Goal: Task Accomplishment & Management: Manage account settings

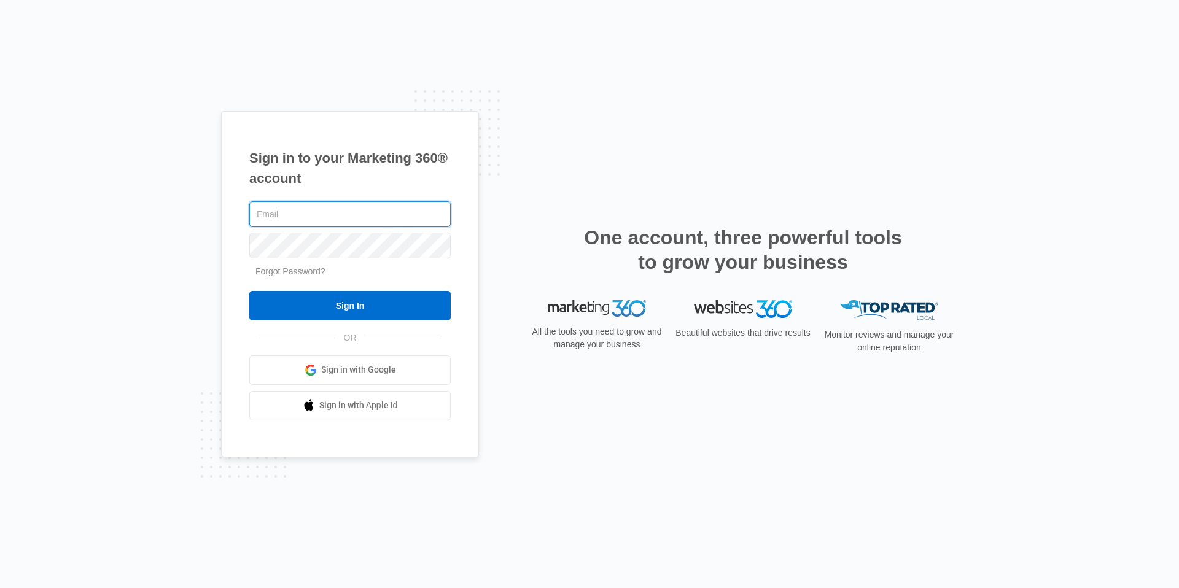
type input "[EMAIL_ADDRESS][DOMAIN_NAME]"
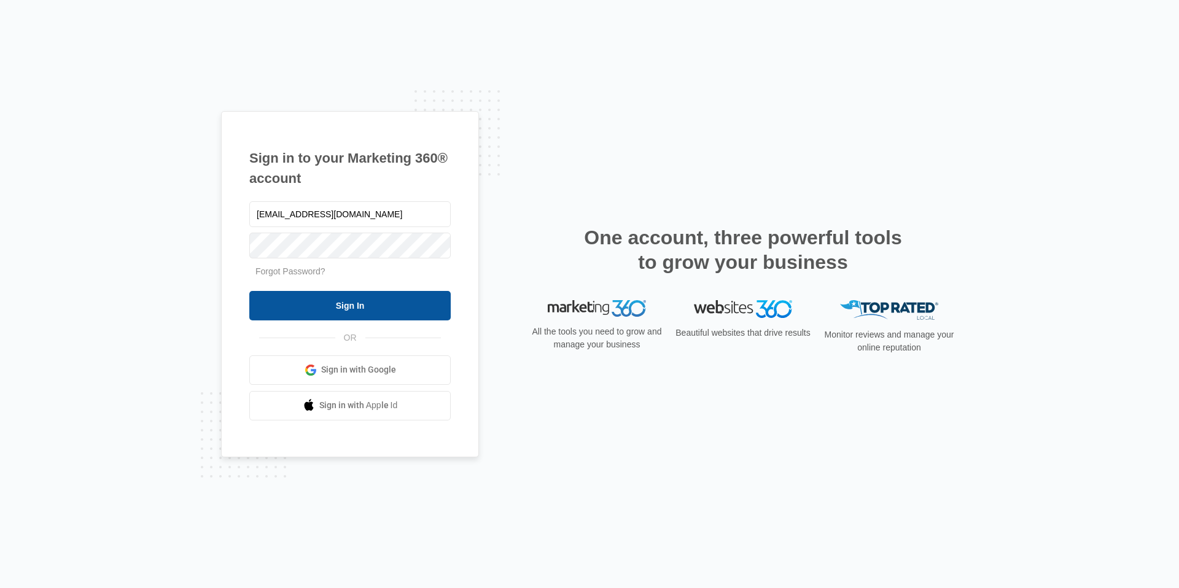
click at [421, 307] on input "Sign In" at bounding box center [349, 305] width 201 height 29
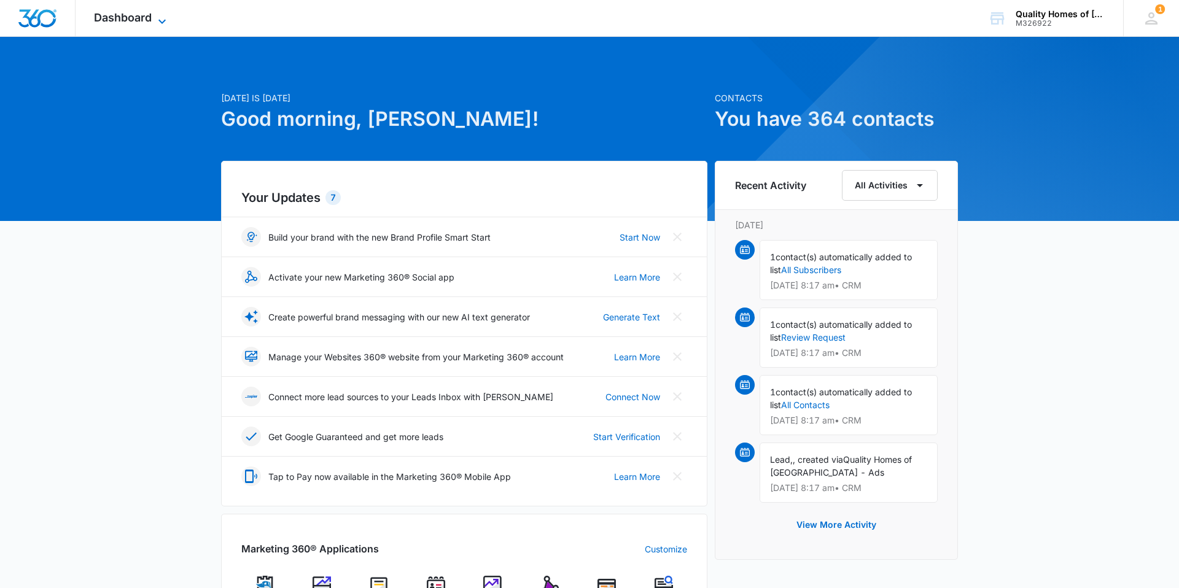
click at [161, 11] on div "Dashboard Apps Reputation Websites Forms CRM Email Social Payments POS Content …" at bounding box center [132, 18] width 112 height 36
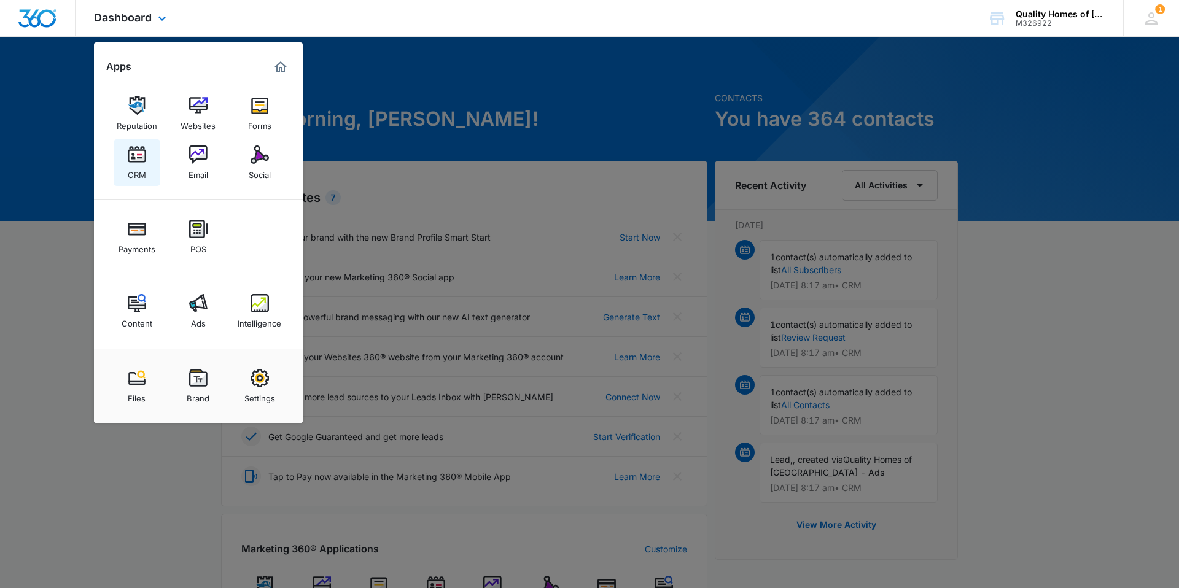
click at [128, 157] on img at bounding box center [137, 154] width 18 height 18
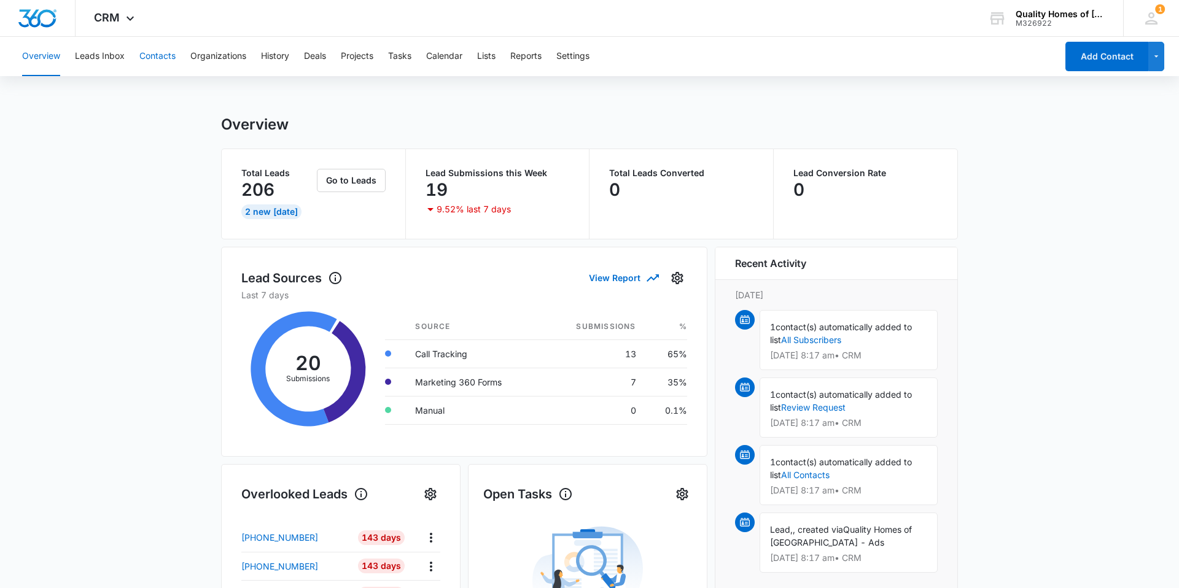
click at [166, 62] on button "Contacts" at bounding box center [157, 56] width 36 height 39
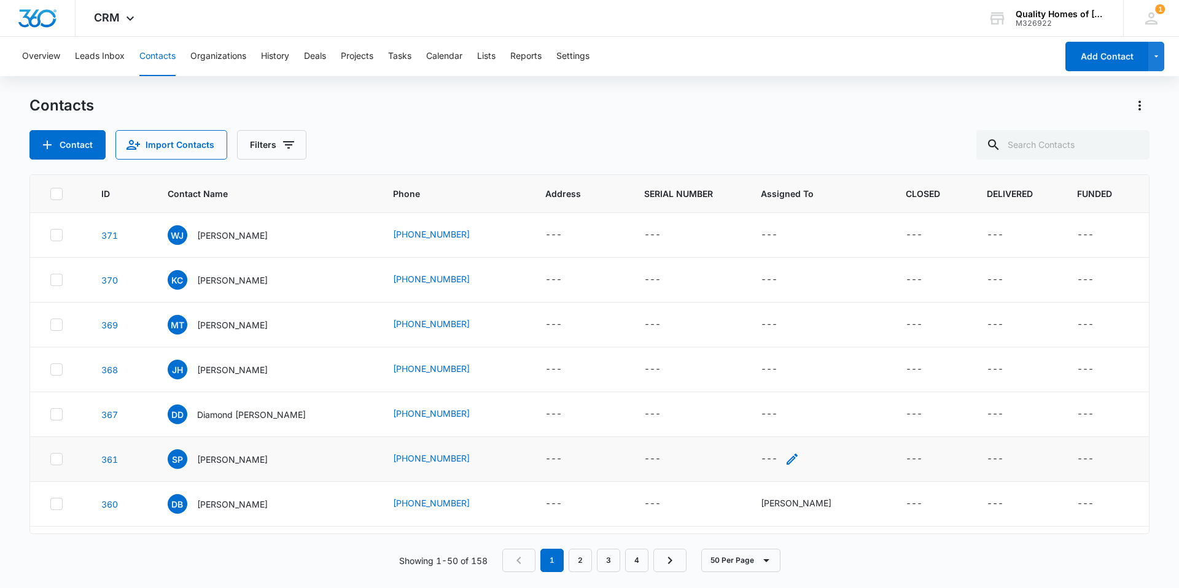
click at [784, 459] on icon "Assigned To - - Select to Edit Field" at bounding box center [791, 459] width 15 height 15
click at [813, 382] on div at bounding box center [814, 381] width 20 height 20
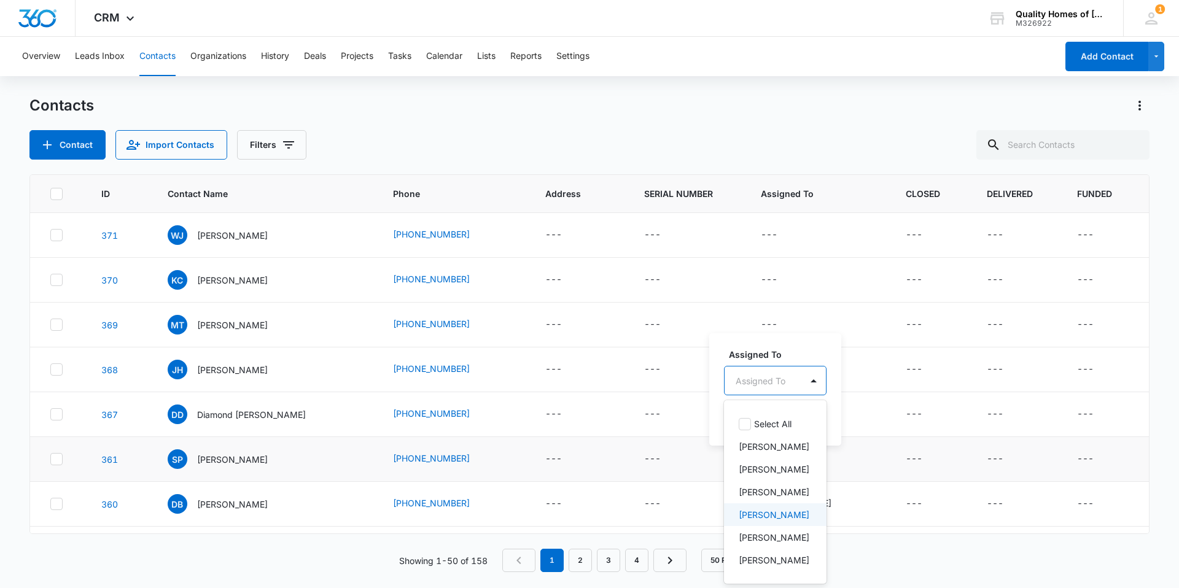
click at [800, 521] on div "[PERSON_NAME]" at bounding box center [773, 514] width 71 height 13
click at [842, 382] on div at bounding box center [851, 380] width 20 height 20
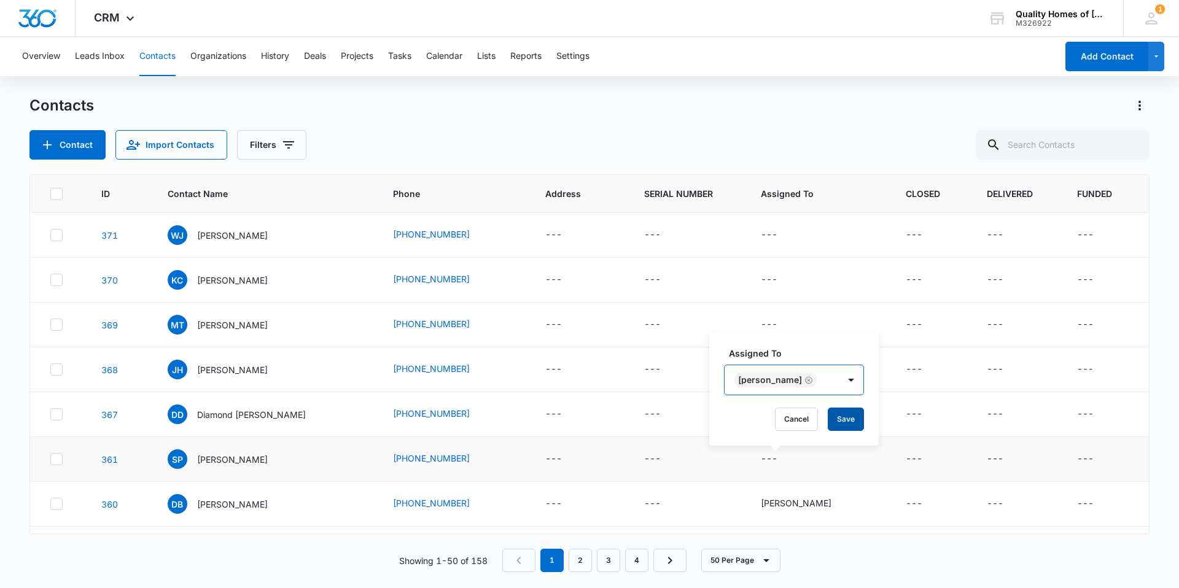
click at [831, 426] on button "Save" at bounding box center [845, 419] width 36 height 23
click at [784, 412] on icon "Assigned To - - Select to Edit Field" at bounding box center [791, 414] width 15 height 15
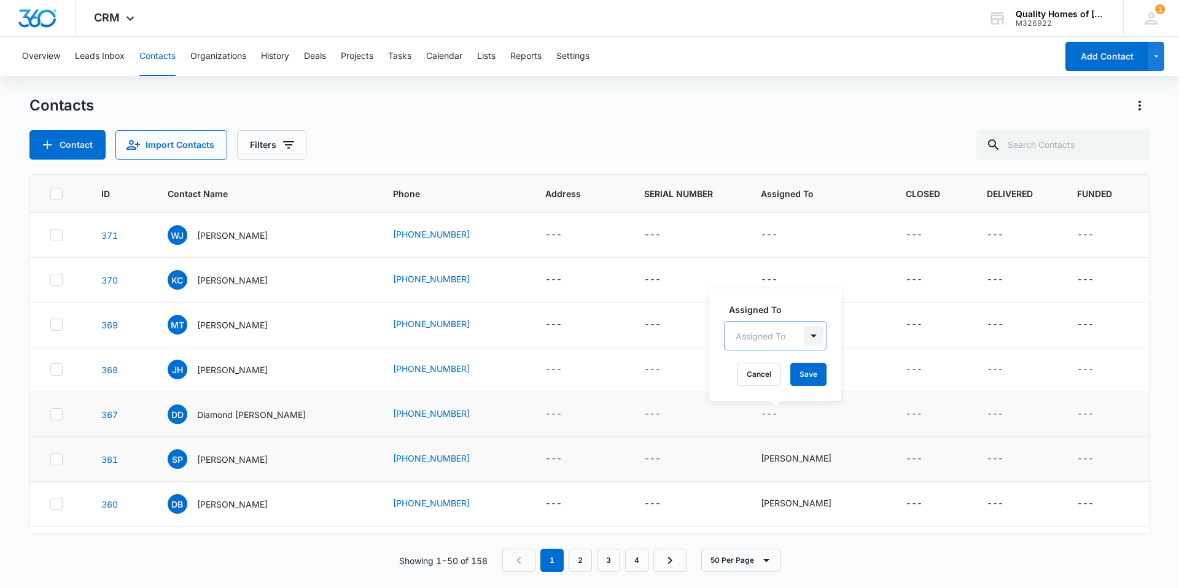
click at [821, 332] on div at bounding box center [814, 336] width 20 height 20
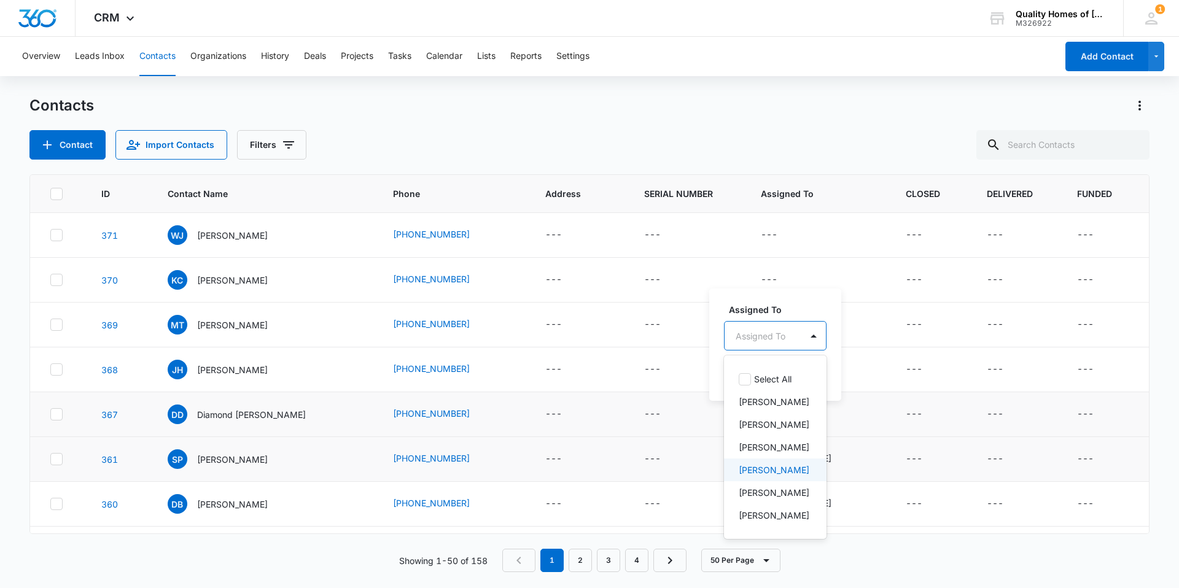
click at [777, 476] on p "[PERSON_NAME]" at bounding box center [773, 469] width 71 height 13
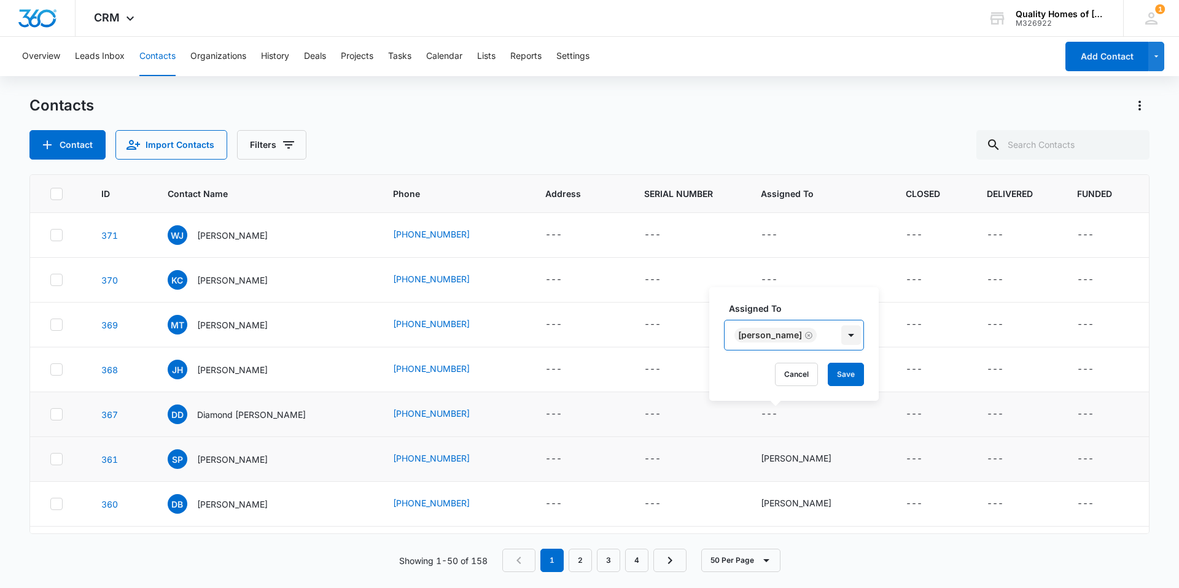
click at [843, 336] on div at bounding box center [851, 335] width 20 height 20
click at [835, 374] on button "Save" at bounding box center [845, 374] width 36 height 23
click at [786, 371] on icon "Assigned To - - Select to Edit Field" at bounding box center [791, 369] width 11 height 11
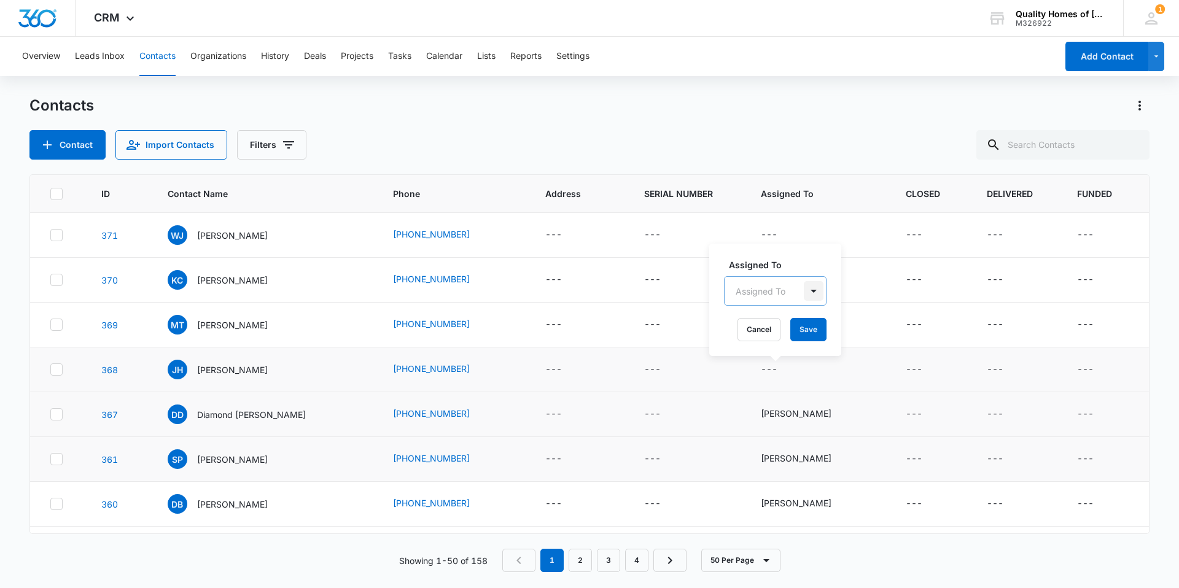
click at [818, 290] on div at bounding box center [814, 291] width 20 height 20
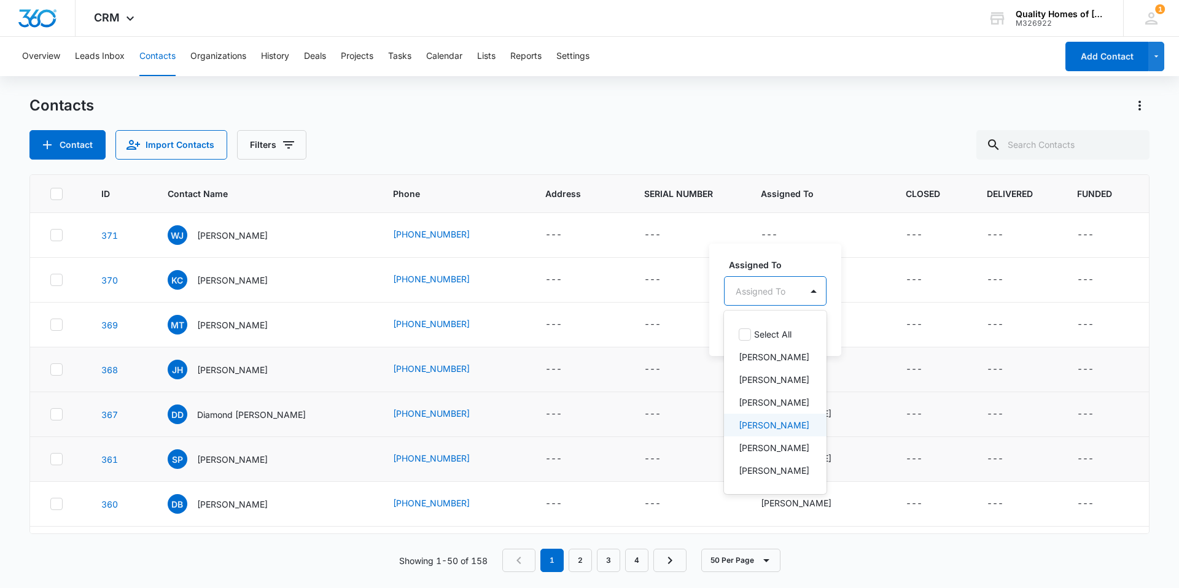
click at [786, 432] on p "[PERSON_NAME]" at bounding box center [773, 425] width 71 height 13
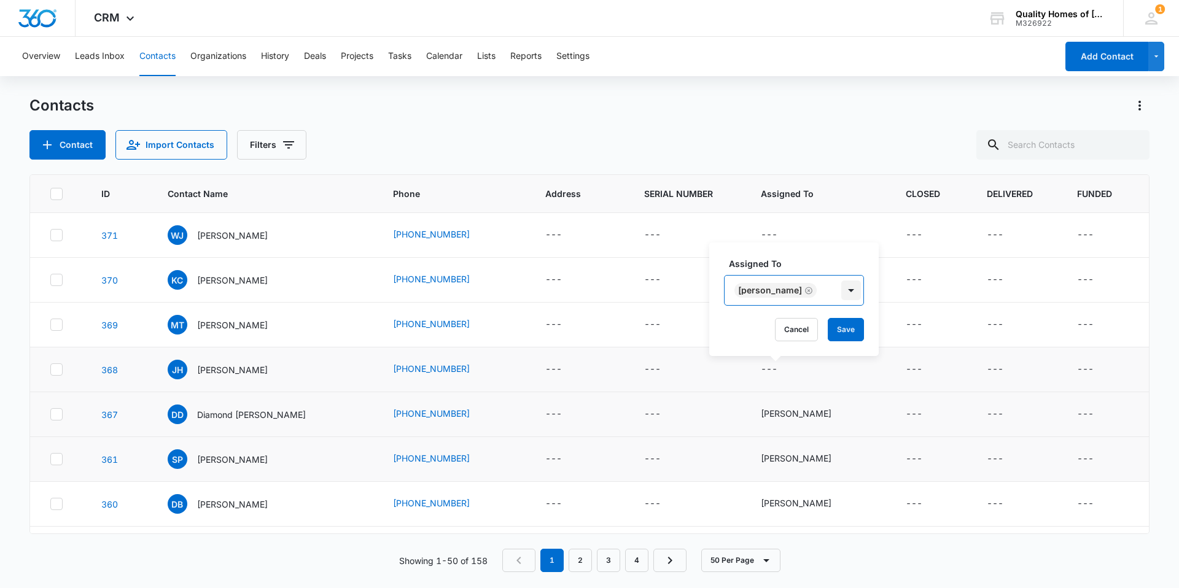
click at [842, 286] on div at bounding box center [851, 291] width 20 height 20
click at [827, 324] on button "Save" at bounding box center [845, 329] width 36 height 23
click at [786, 326] on icon "Assigned To - - Select to Edit Field" at bounding box center [791, 324] width 11 height 11
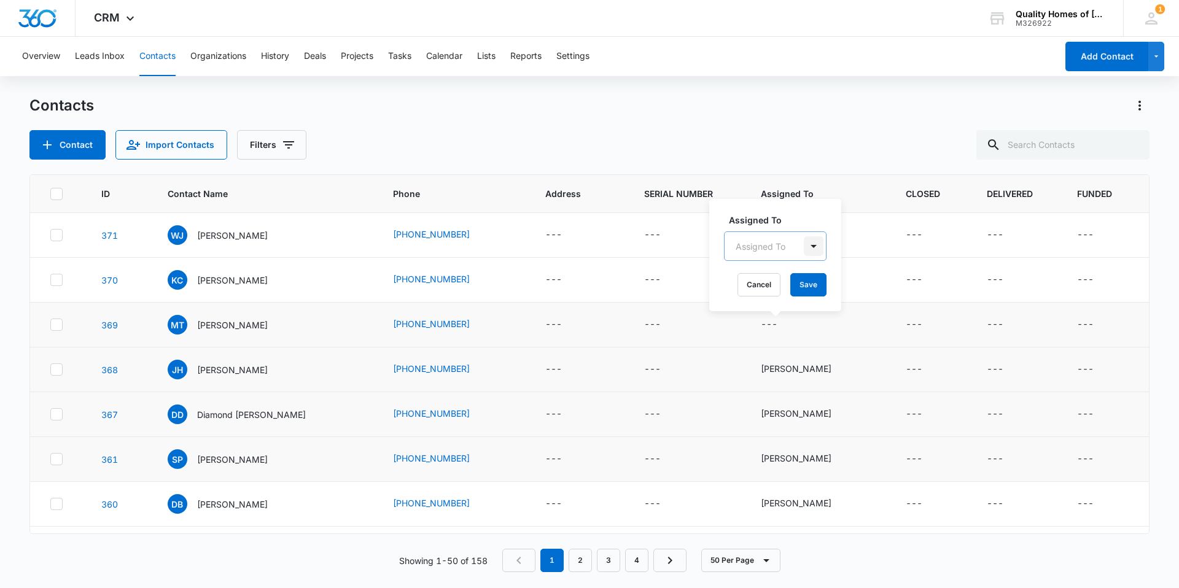
click at [818, 244] on div at bounding box center [814, 246] width 20 height 20
click at [770, 392] on div "[PERSON_NAME]" at bounding box center [775, 380] width 103 height 23
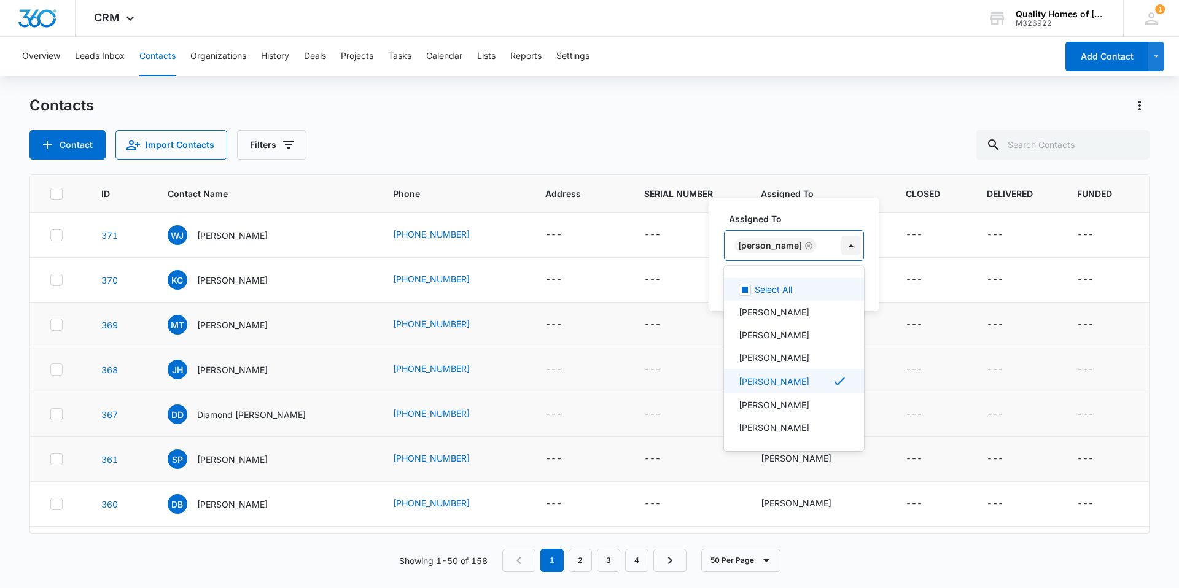
drag, startPoint x: 846, startPoint y: 249, endPoint x: 844, endPoint y: 273, distance: 24.0
click at [846, 249] on div at bounding box center [851, 246] width 20 height 20
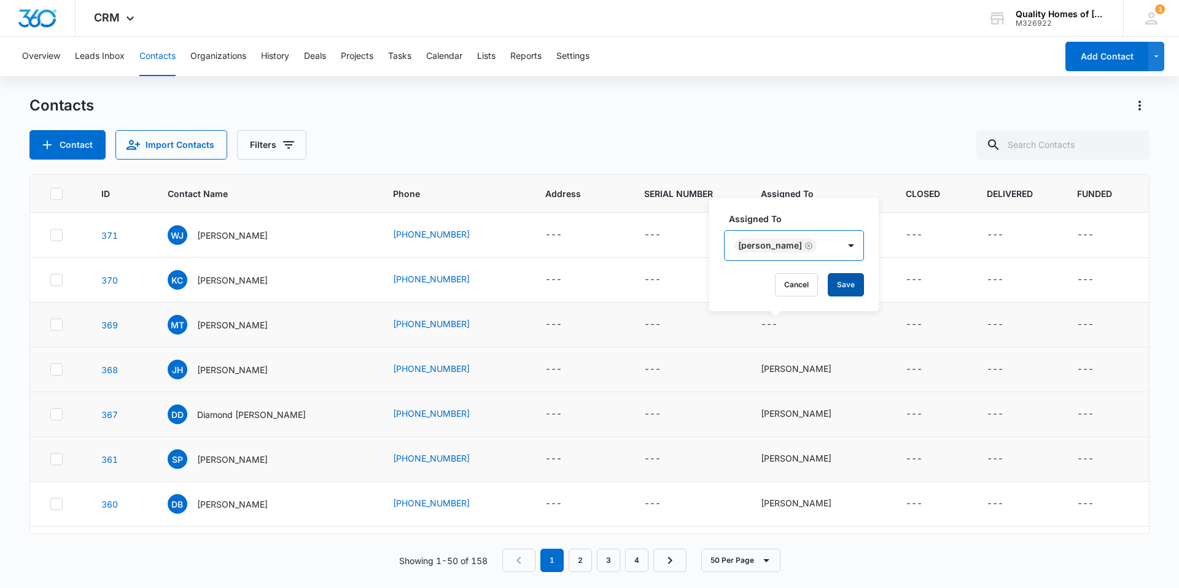
click at [841, 289] on button "Save" at bounding box center [845, 284] width 36 height 23
click at [784, 280] on icon "Assigned To - - Select to Edit Field" at bounding box center [791, 280] width 15 height 15
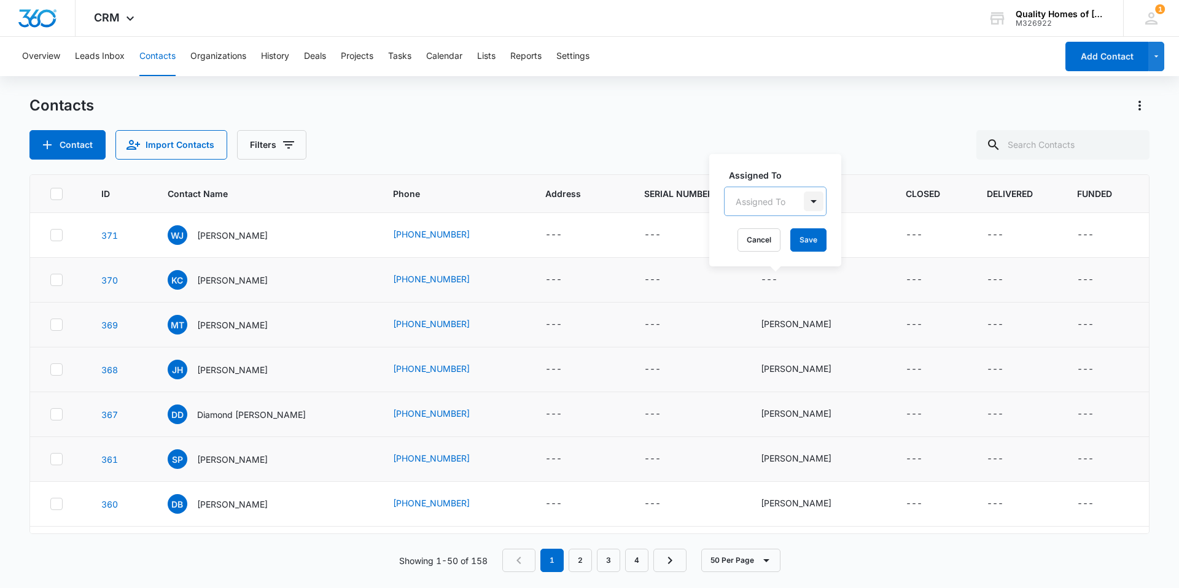
click at [815, 205] on div at bounding box center [814, 202] width 20 height 20
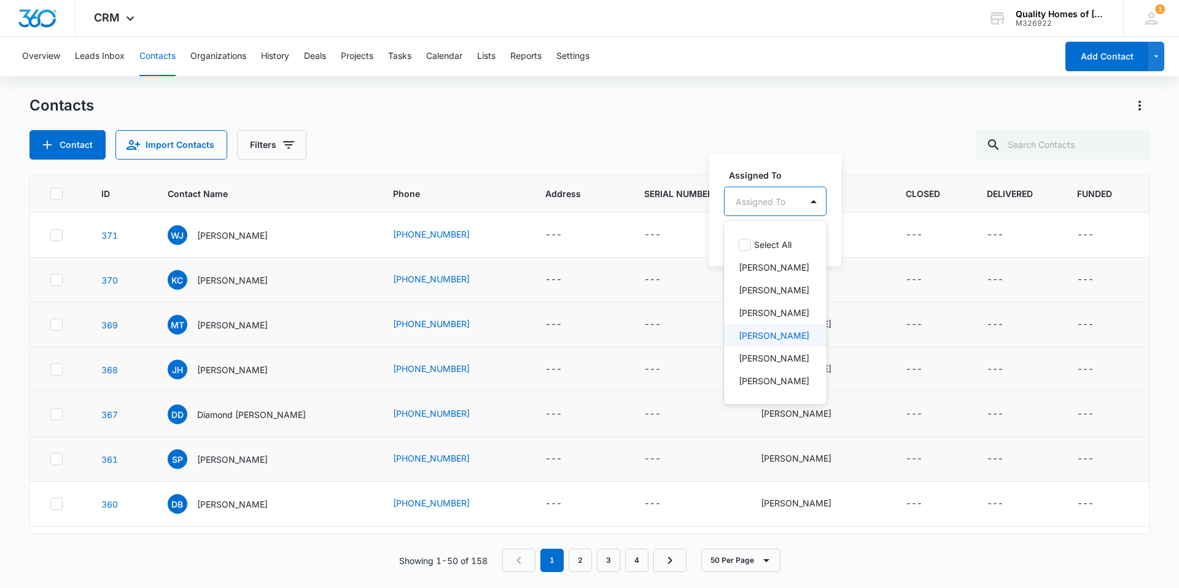
click at [776, 342] on p "[PERSON_NAME]" at bounding box center [773, 335] width 71 height 13
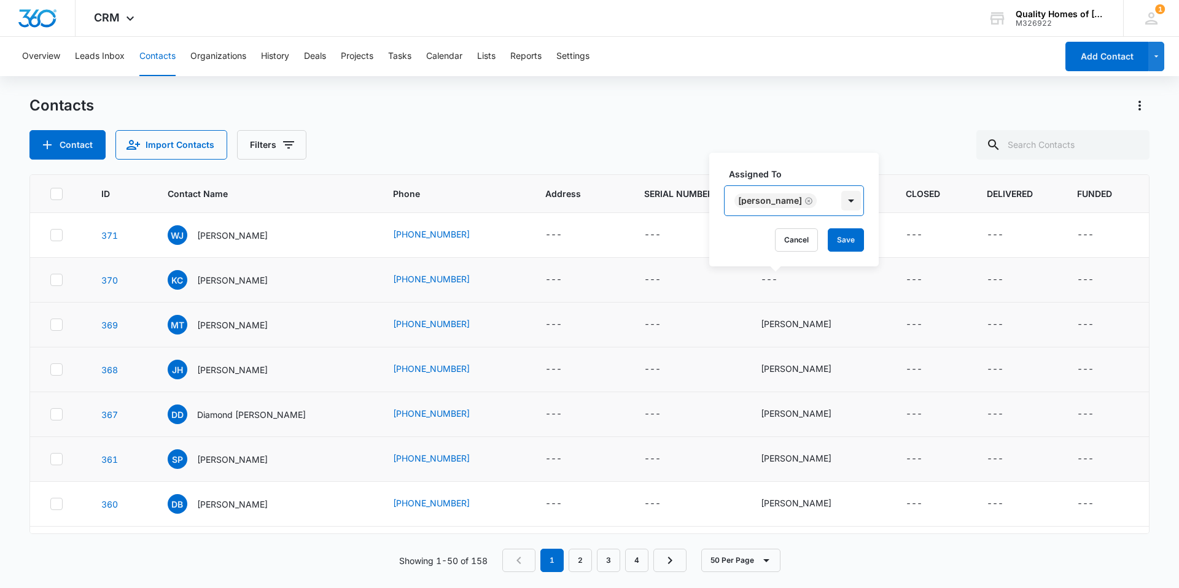
click at [841, 203] on div at bounding box center [851, 201] width 20 height 20
click at [841, 245] on button "Save" at bounding box center [845, 239] width 36 height 23
click at [784, 236] on icon "Assigned To - - Select to Edit Field" at bounding box center [791, 235] width 15 height 15
click at [818, 153] on div at bounding box center [814, 157] width 20 height 20
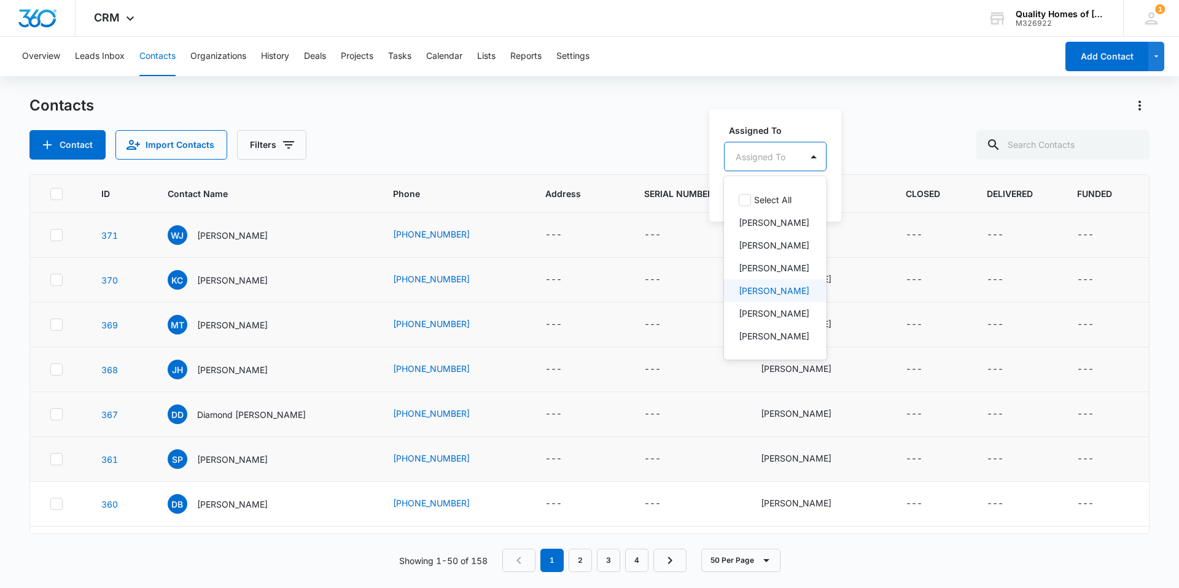
drag, startPoint x: 780, startPoint y: 307, endPoint x: 789, endPoint y: 245, distance: 62.7
click at [780, 297] on p "[PERSON_NAME]" at bounding box center [773, 290] width 71 height 13
drag, startPoint x: 835, startPoint y: 156, endPoint x: 835, endPoint y: 181, distance: 25.2
click at [841, 156] on div at bounding box center [851, 156] width 20 height 20
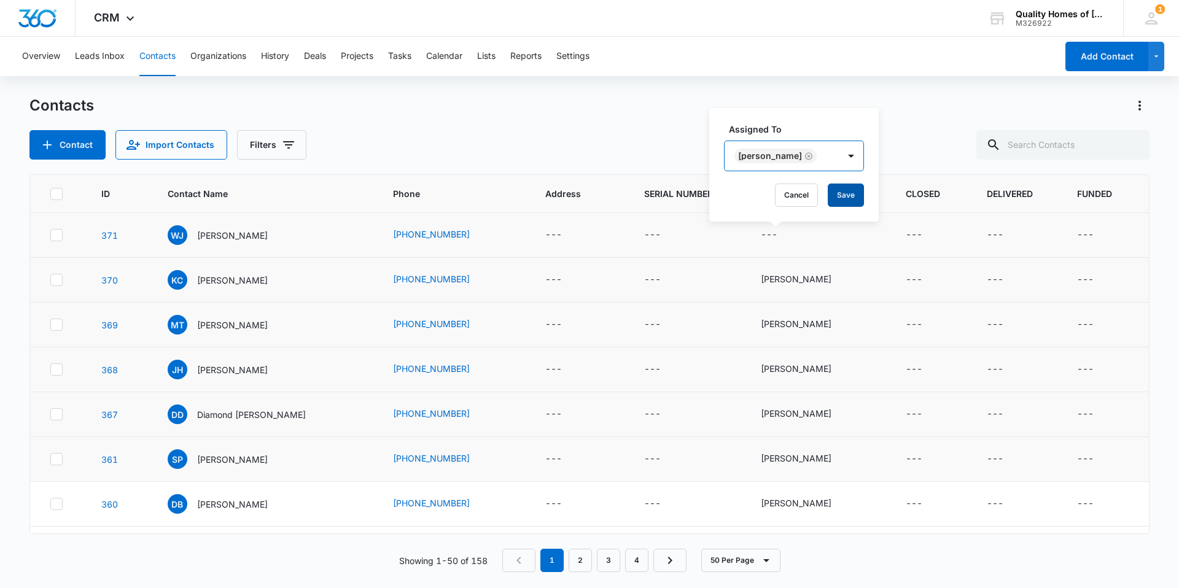
click at [839, 199] on button "Save" at bounding box center [845, 195] width 36 height 23
click at [1063, 12] on div "Quality Homes of [GEOGRAPHIC_DATA]" at bounding box center [1060, 14] width 90 height 10
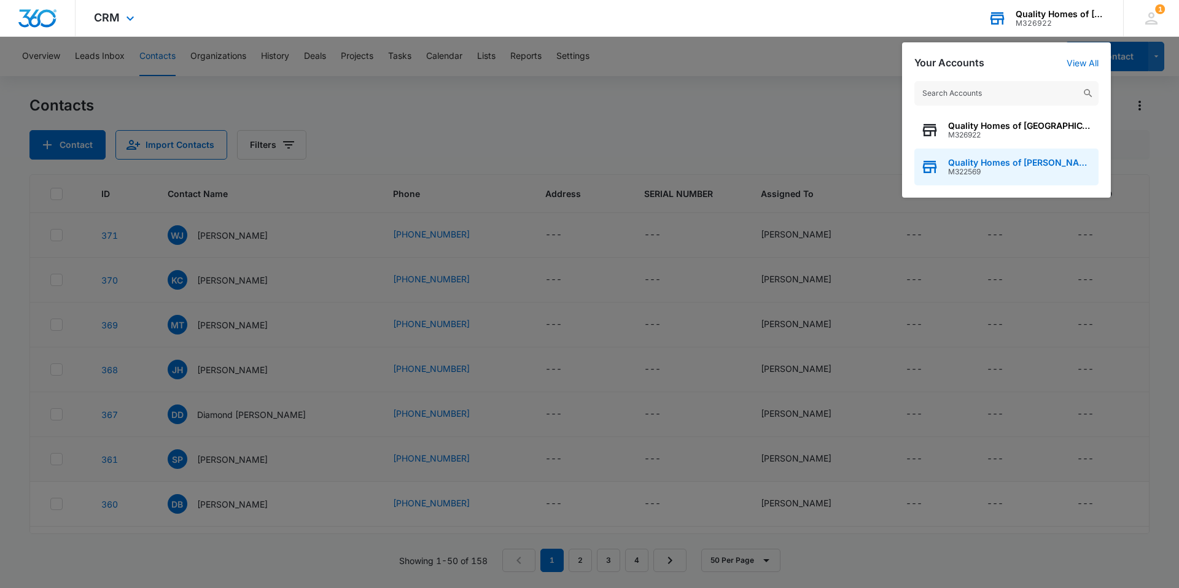
click at [1015, 171] on span "M322569" at bounding box center [1020, 172] width 144 height 9
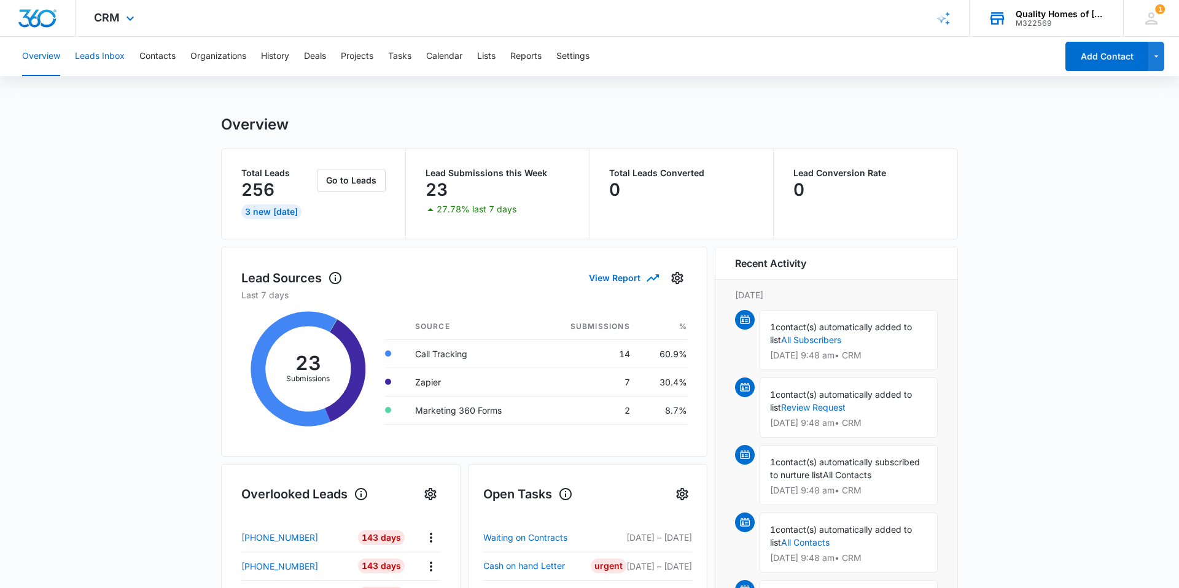
click at [104, 55] on button "Leads Inbox" at bounding box center [100, 56] width 50 height 39
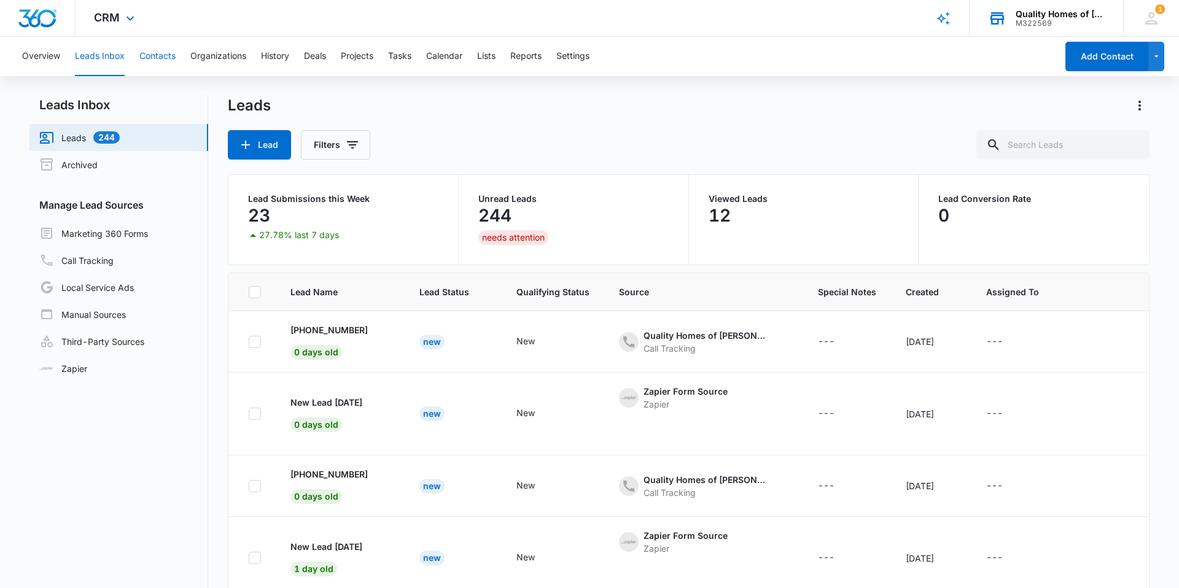
click at [156, 56] on button "Contacts" at bounding box center [157, 56] width 36 height 39
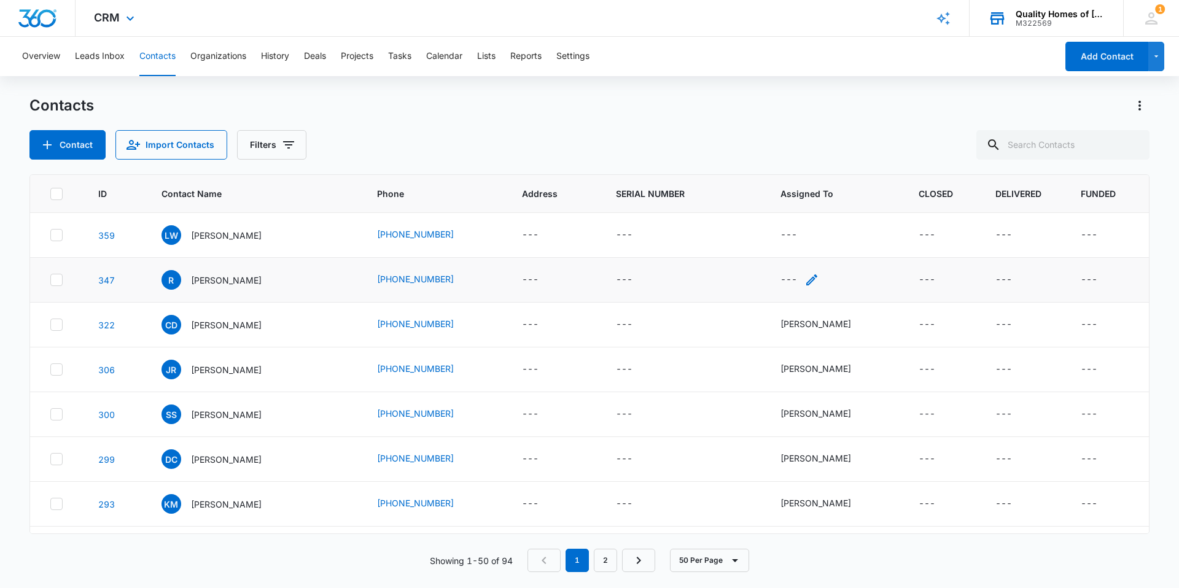
click at [808, 279] on div "---" at bounding box center [799, 280] width 39 height 15
click at [848, 195] on div at bounding box center [845, 202] width 20 height 20
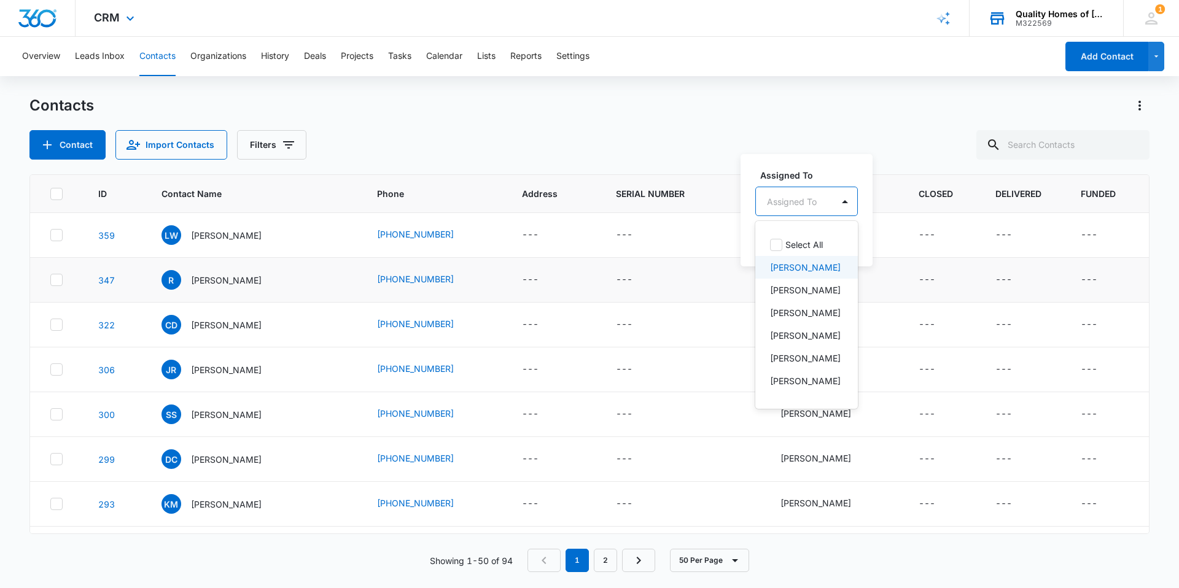
click at [801, 268] on p "[PERSON_NAME]" at bounding box center [805, 267] width 71 height 13
click at [872, 199] on div at bounding box center [882, 201] width 20 height 20
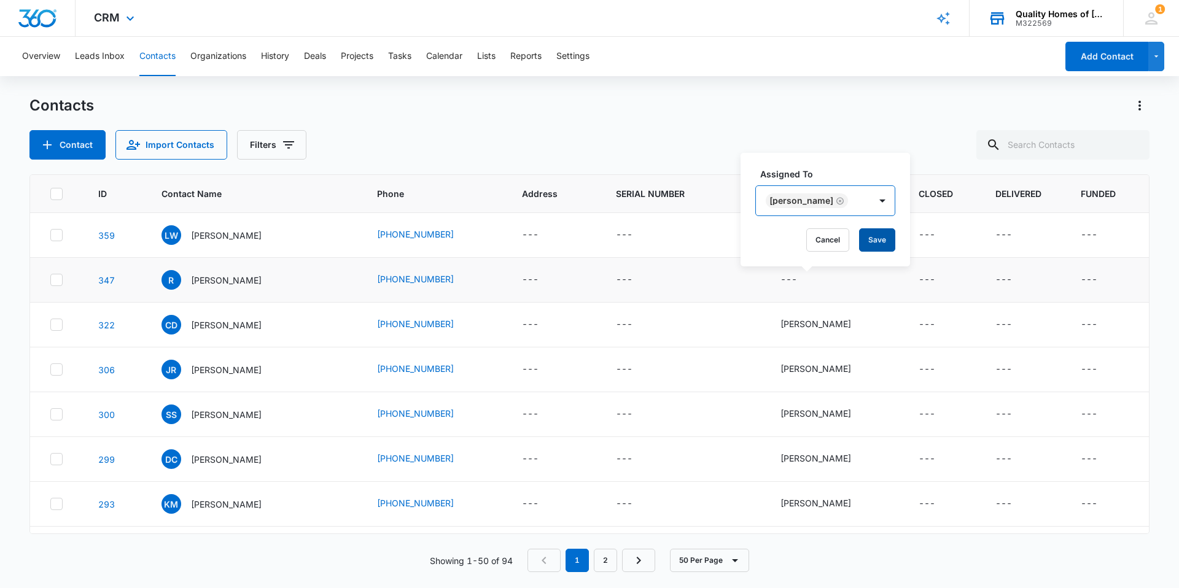
click at [859, 241] on button "Save" at bounding box center [877, 239] width 36 height 23
click at [814, 235] on icon "Assigned To - - Select to Edit Field" at bounding box center [811, 235] width 15 height 15
click at [845, 155] on div at bounding box center [845, 157] width 20 height 20
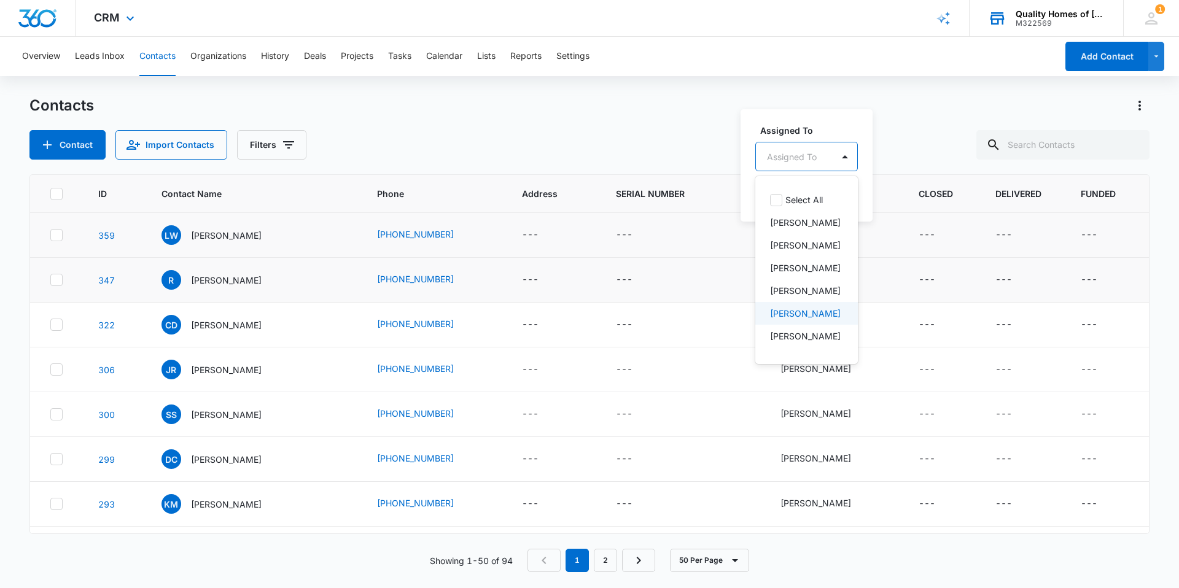
drag, startPoint x: 807, startPoint y: 320, endPoint x: 833, endPoint y: 228, distance: 95.8
click at [807, 320] on p "[PERSON_NAME]" at bounding box center [805, 313] width 71 height 13
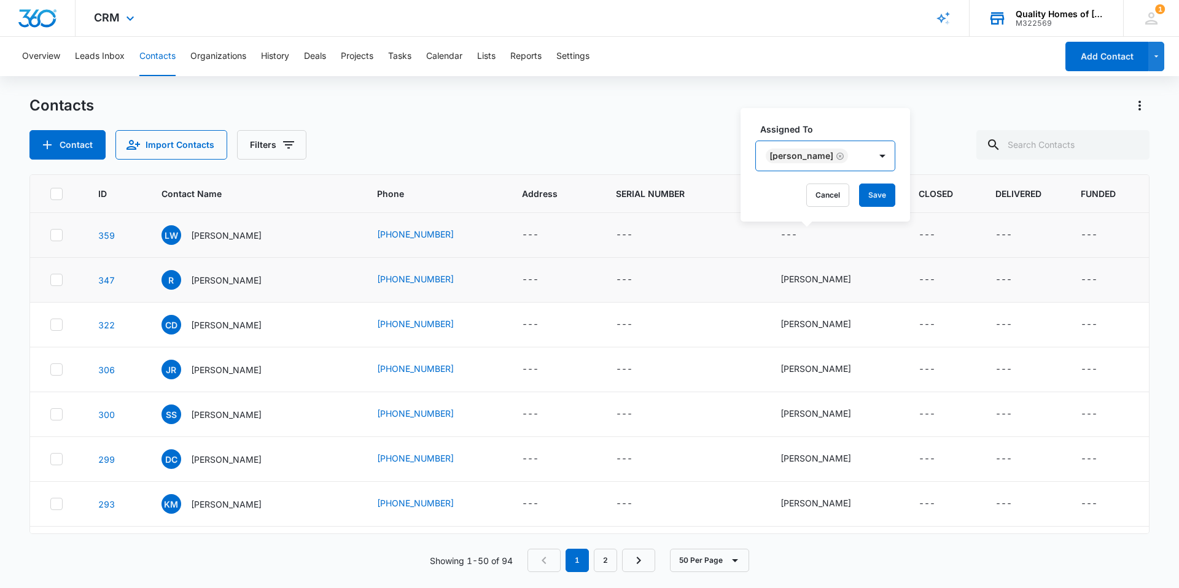
drag, startPoint x: 859, startPoint y: 159, endPoint x: 858, endPoint y: 182, distance: 23.4
click at [872, 159] on div at bounding box center [882, 156] width 20 height 20
click at [859, 196] on button "Save" at bounding box center [877, 195] width 36 height 23
